Goal: Register for event/course

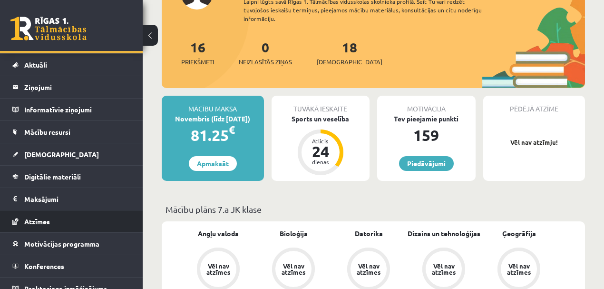
scroll to position [28, 0]
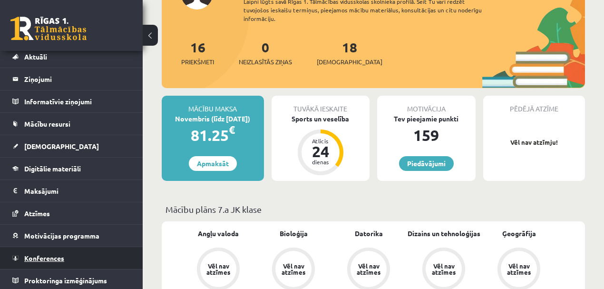
click at [53, 254] on span "Konferences" at bounding box center [44, 258] width 40 height 9
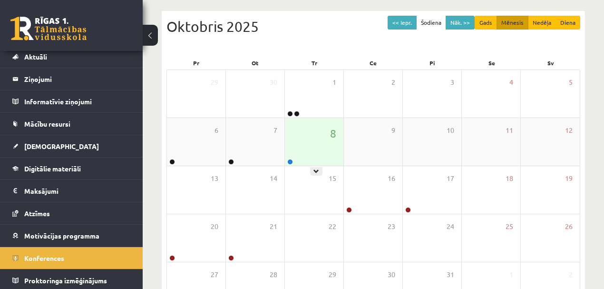
click at [303, 151] on div "8" at bounding box center [314, 142] width 59 height 48
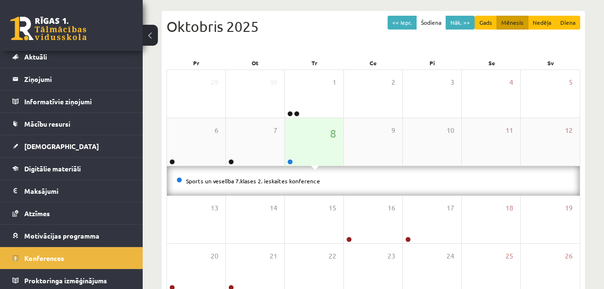
click at [293, 159] on div at bounding box center [289, 162] width 9 height 7
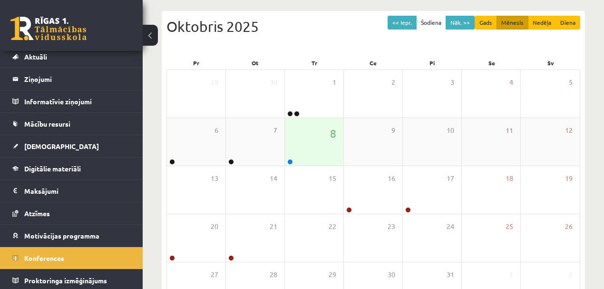
drag, startPoint x: 283, startPoint y: 170, endPoint x: 286, endPoint y: 163, distance: 8.1
click at [284, 167] on div "14" at bounding box center [255, 190] width 59 height 48
click at [287, 161] on link at bounding box center [290, 162] width 6 height 6
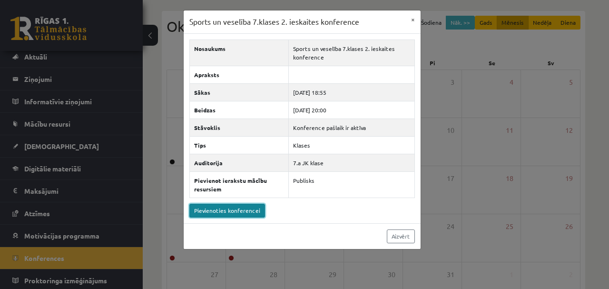
click at [227, 205] on link "Pievienoties konferencei" at bounding box center [227, 211] width 76 height 14
drag, startPoint x: 206, startPoint y: 248, endPoint x: 191, endPoint y: 231, distance: 22.3
click at [204, 248] on div "Sports un veselība 7.klases 2. ieskaites konference × Nosaukums Sports un vesel…" at bounding box center [304, 144] width 609 height 289
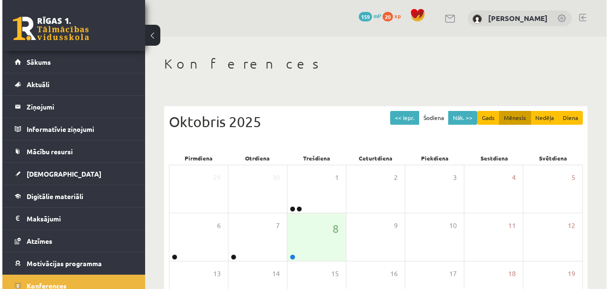
scroll to position [95, 0]
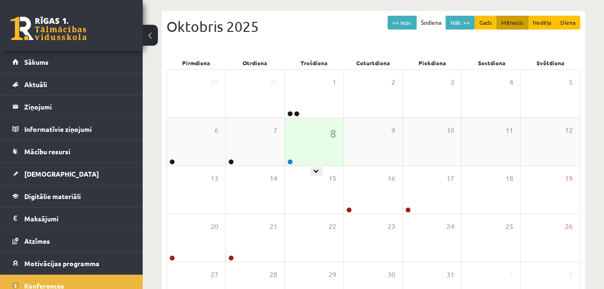
click at [290, 158] on div "8" at bounding box center [314, 142] width 59 height 48
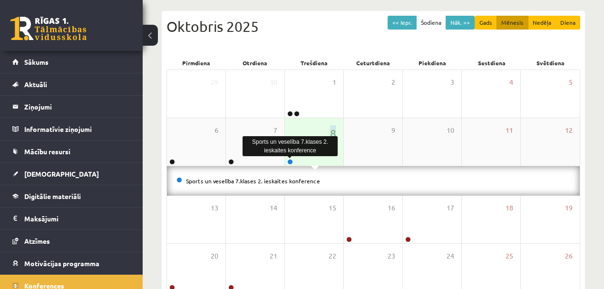
click at [289, 163] on link at bounding box center [290, 162] width 6 height 6
